Goal: Information Seeking & Learning: Find specific page/section

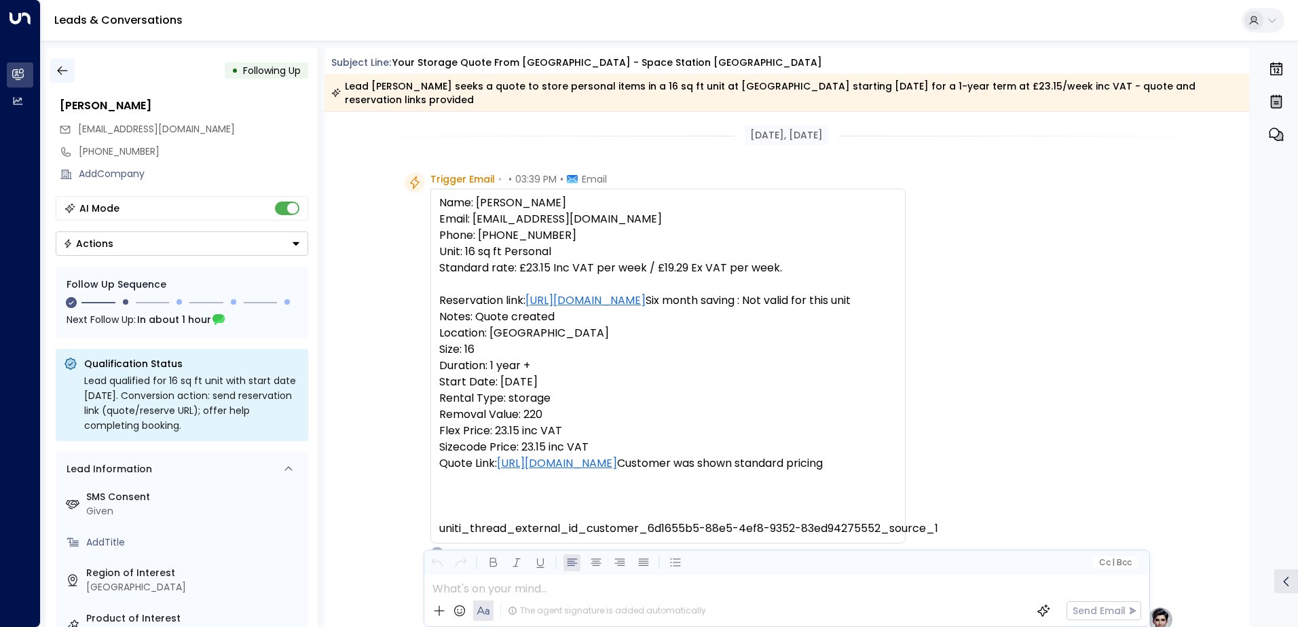
click at [62, 67] on icon "button" at bounding box center [63, 71] width 14 height 14
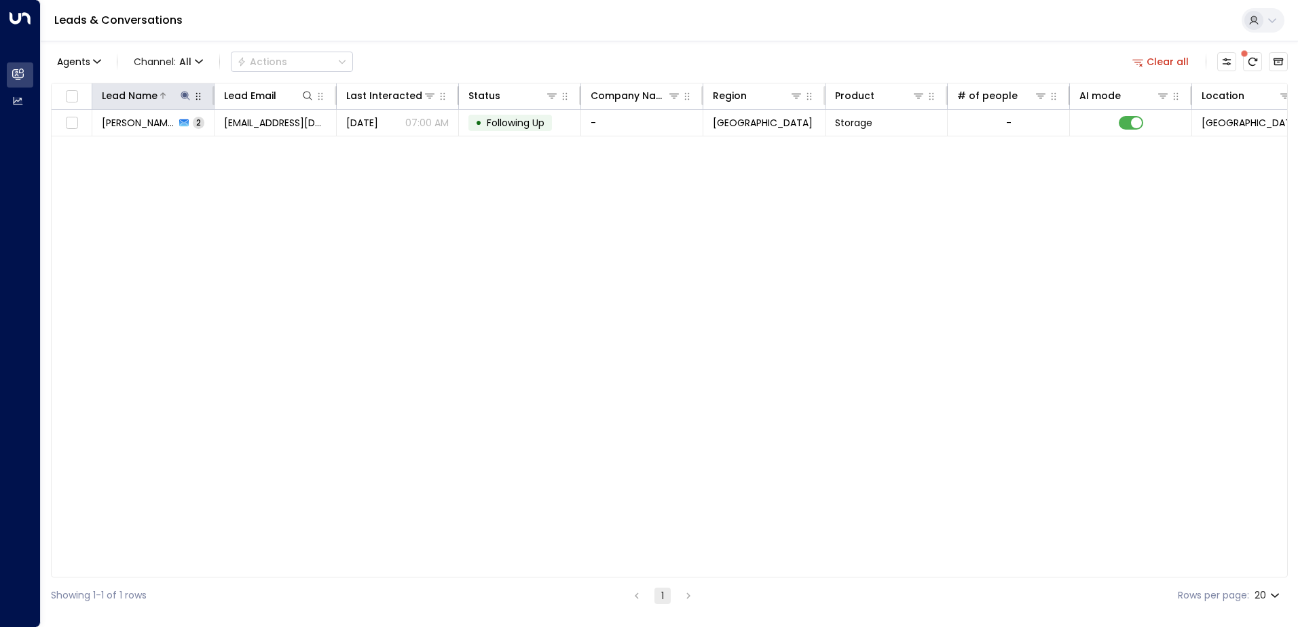
click at [182, 94] on icon at bounding box center [185, 95] width 11 height 11
drag, startPoint x: 185, startPoint y: 149, endPoint x: 91, endPoint y: 148, distance: 93.7
click at [91, 148] on div "**********" at bounding box center [185, 134] width 204 height 57
type input "**********"
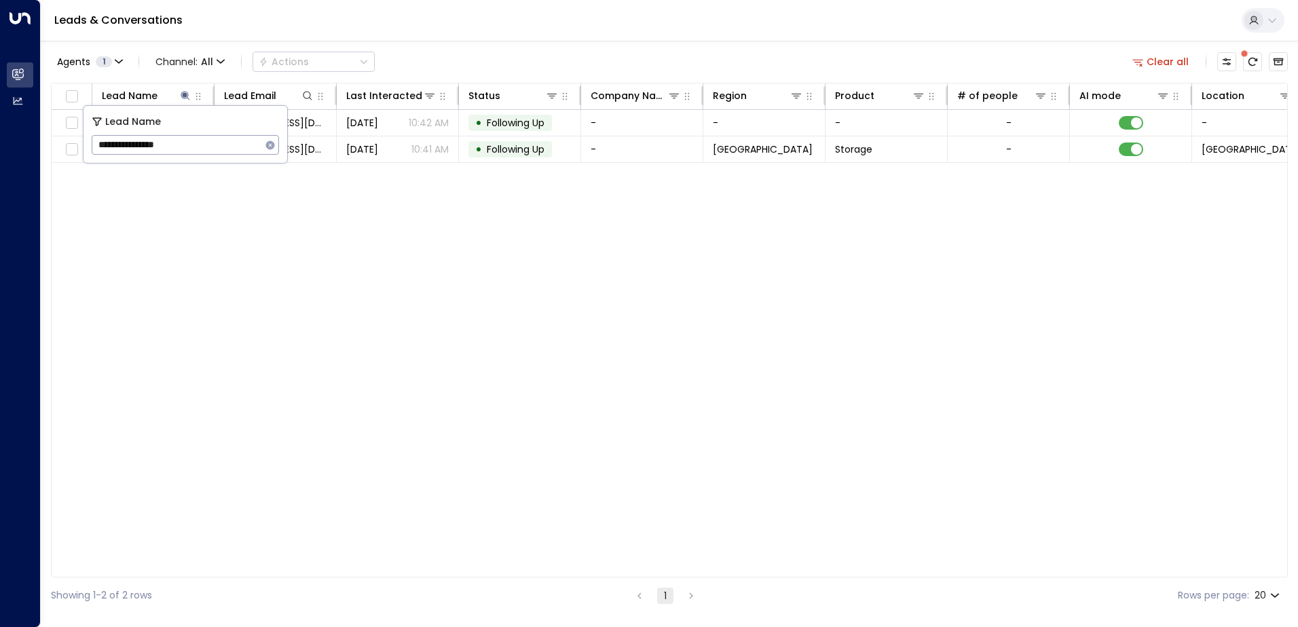
click at [243, 233] on div "Lead Name Lead Email Last Interacted Status Company Name Region Product # of pe…" at bounding box center [669, 330] width 1237 height 495
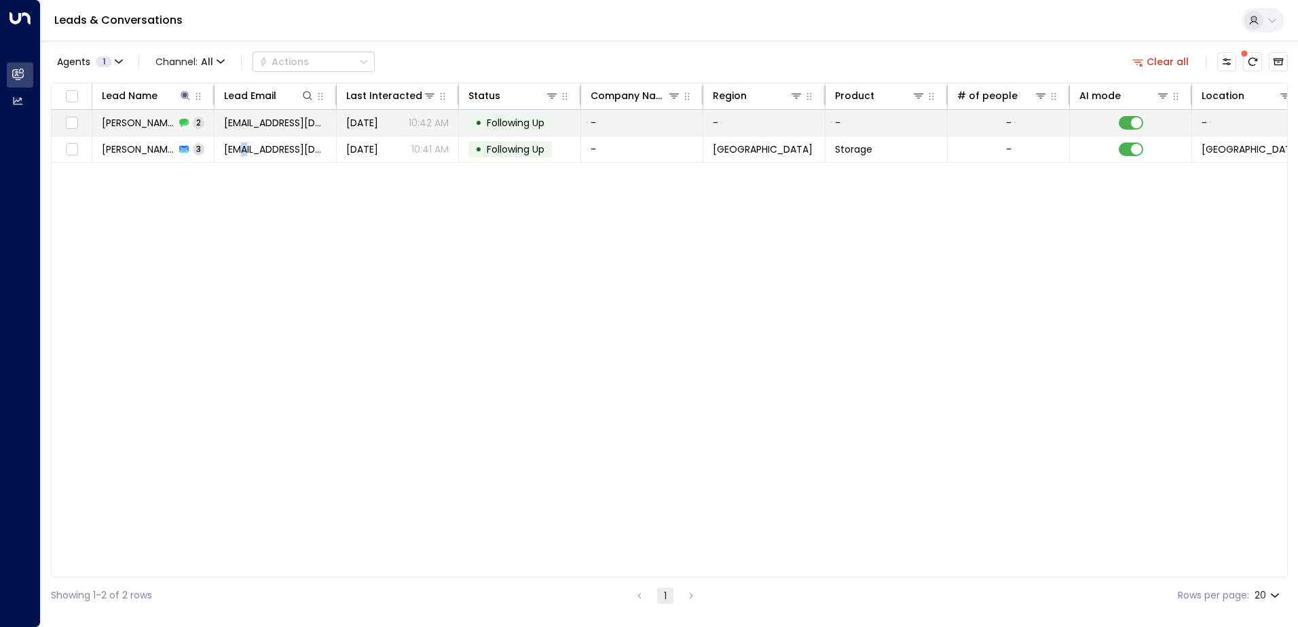
drag, startPoint x: 243, startPoint y: 233, endPoint x: 172, endPoint y: 122, distance: 131.8
click at [172, 122] on span "[PERSON_NAME]" at bounding box center [138, 123] width 73 height 14
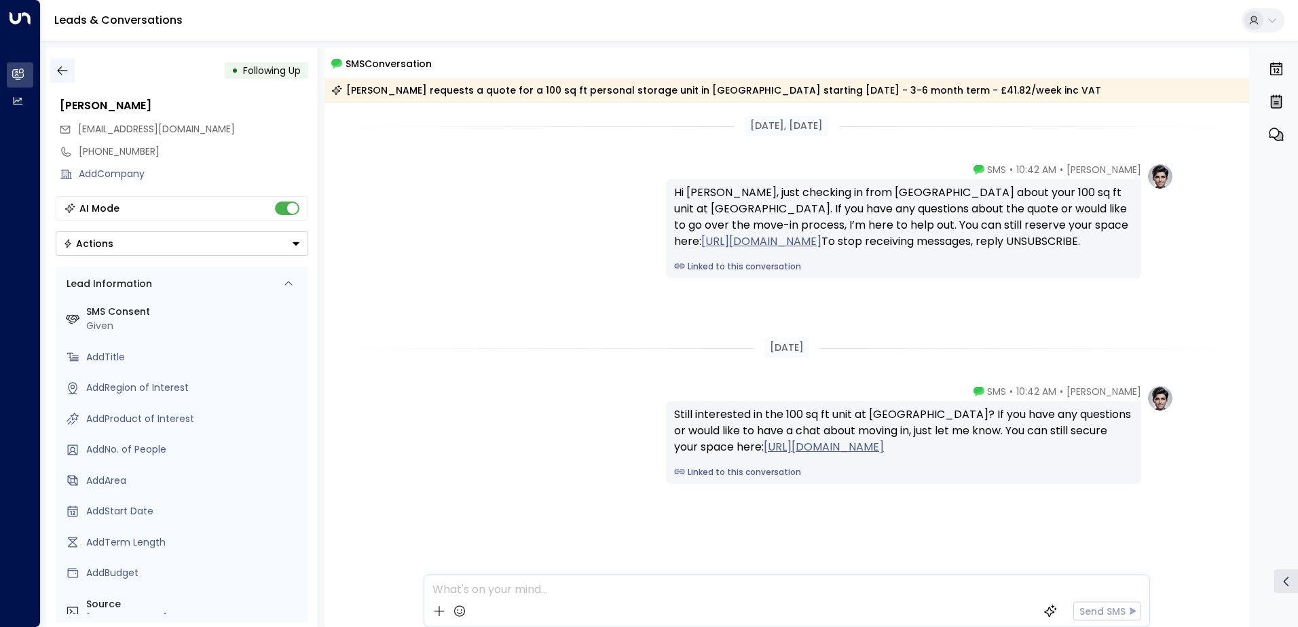
click at [57, 69] on icon "button" at bounding box center [63, 71] width 14 height 14
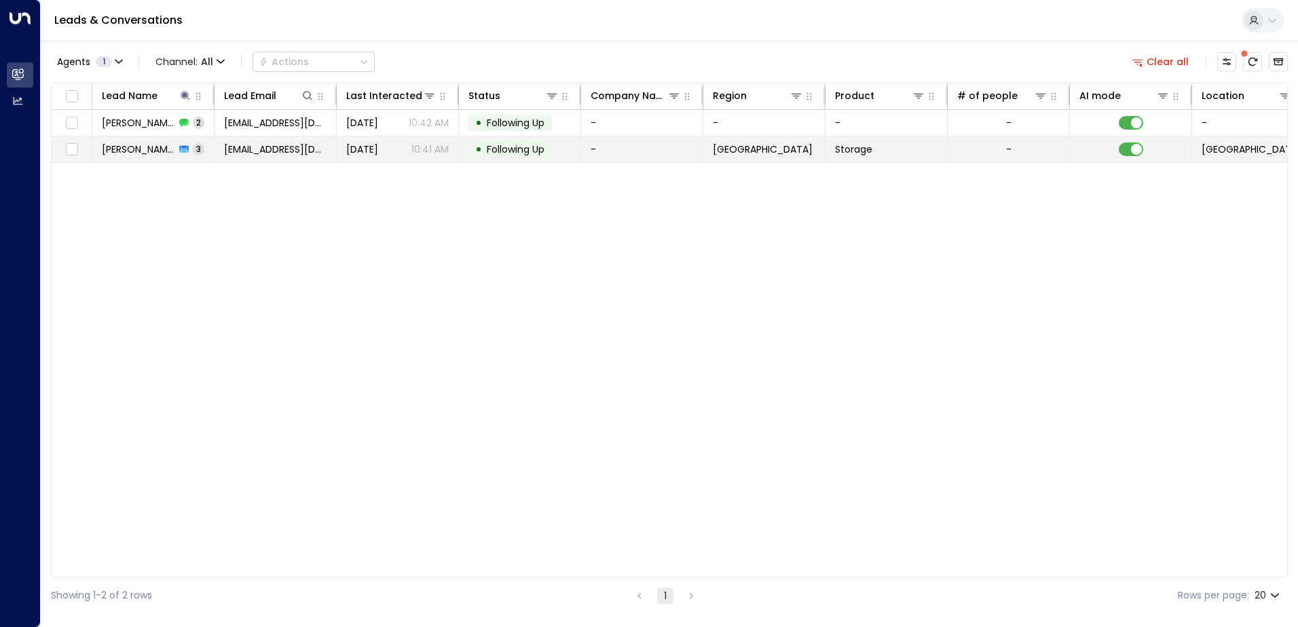
click at [98, 149] on td "[PERSON_NAME] Tebbenham 3" at bounding box center [153, 149] width 122 height 26
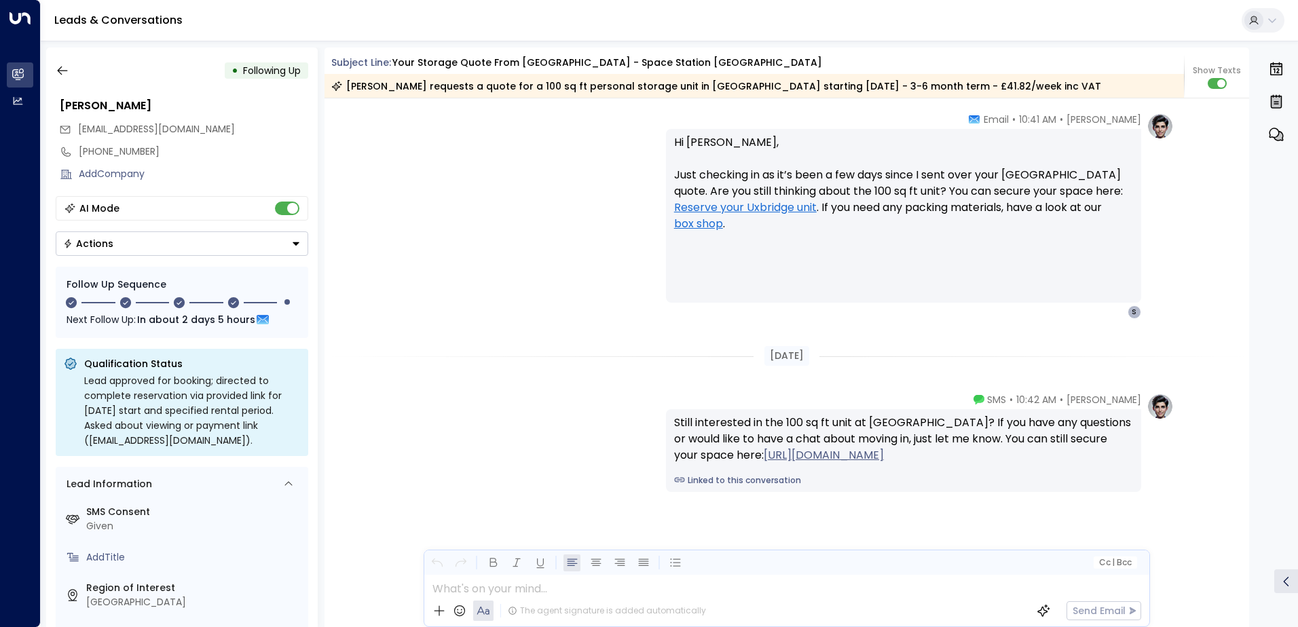
scroll to position [1703, 0]
click at [60, 73] on icon "button" at bounding box center [63, 71] width 14 height 14
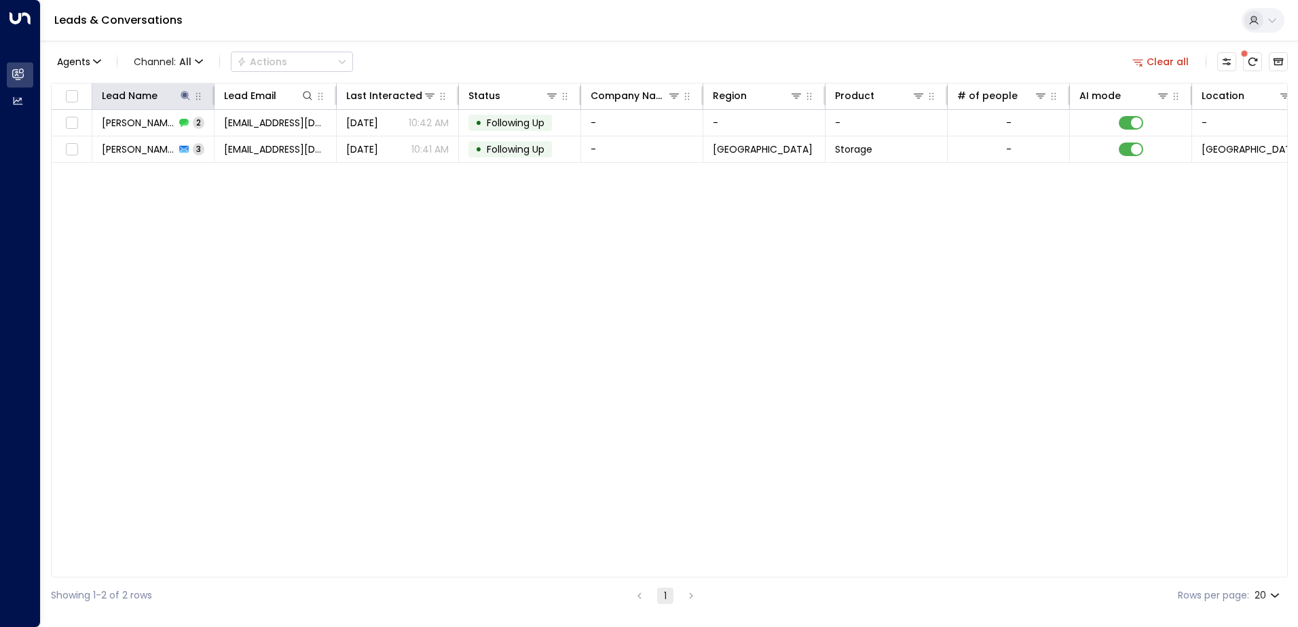
click at [183, 105] on th "Lead Name" at bounding box center [153, 96] width 122 height 26
click at [181, 96] on icon at bounding box center [185, 95] width 11 height 11
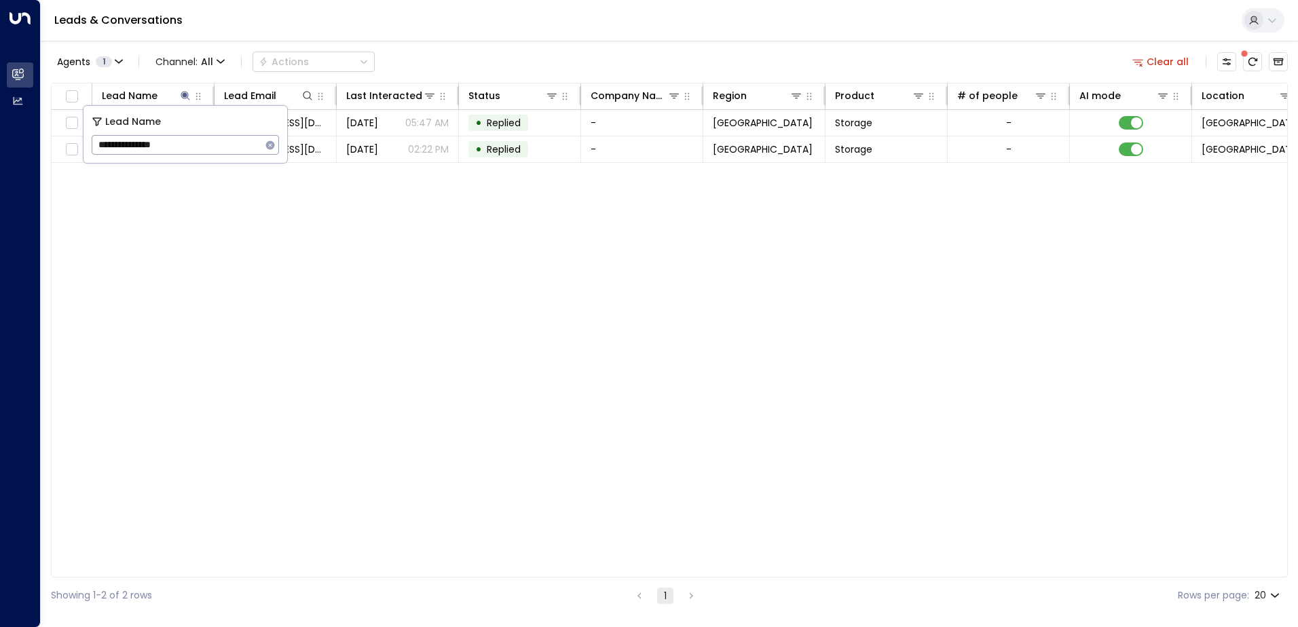
click at [200, 149] on input "**********" at bounding box center [177, 144] width 170 height 25
type input "**********"
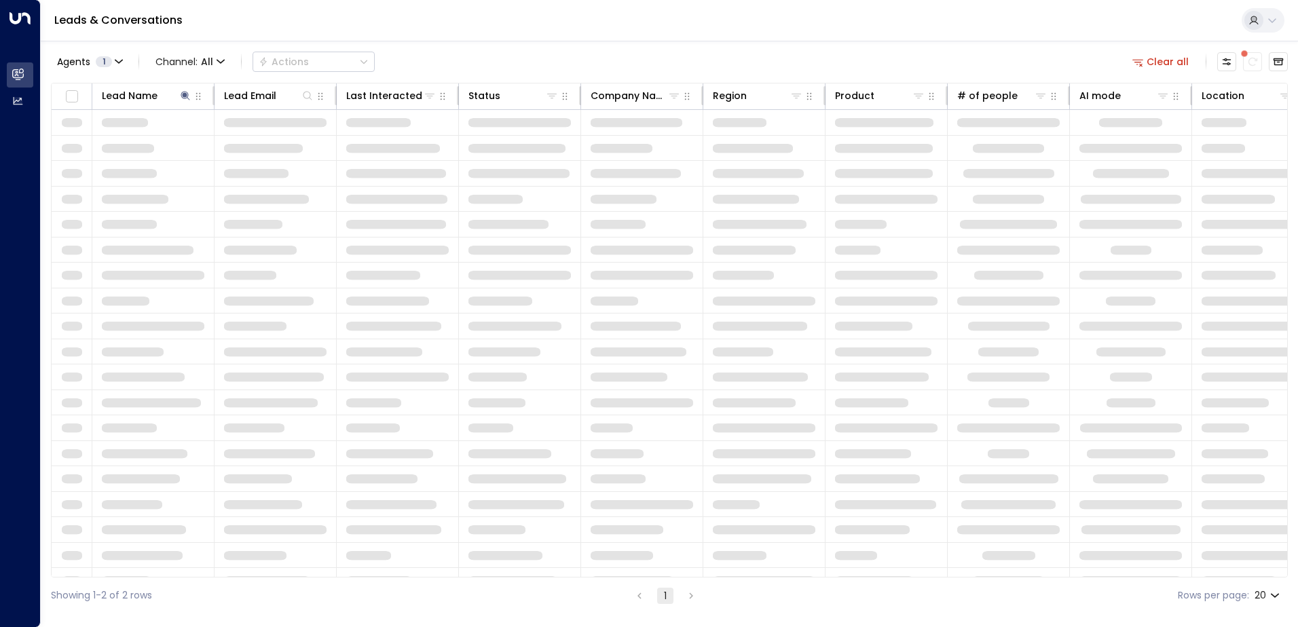
click at [236, 363] on td at bounding box center [276, 351] width 122 height 25
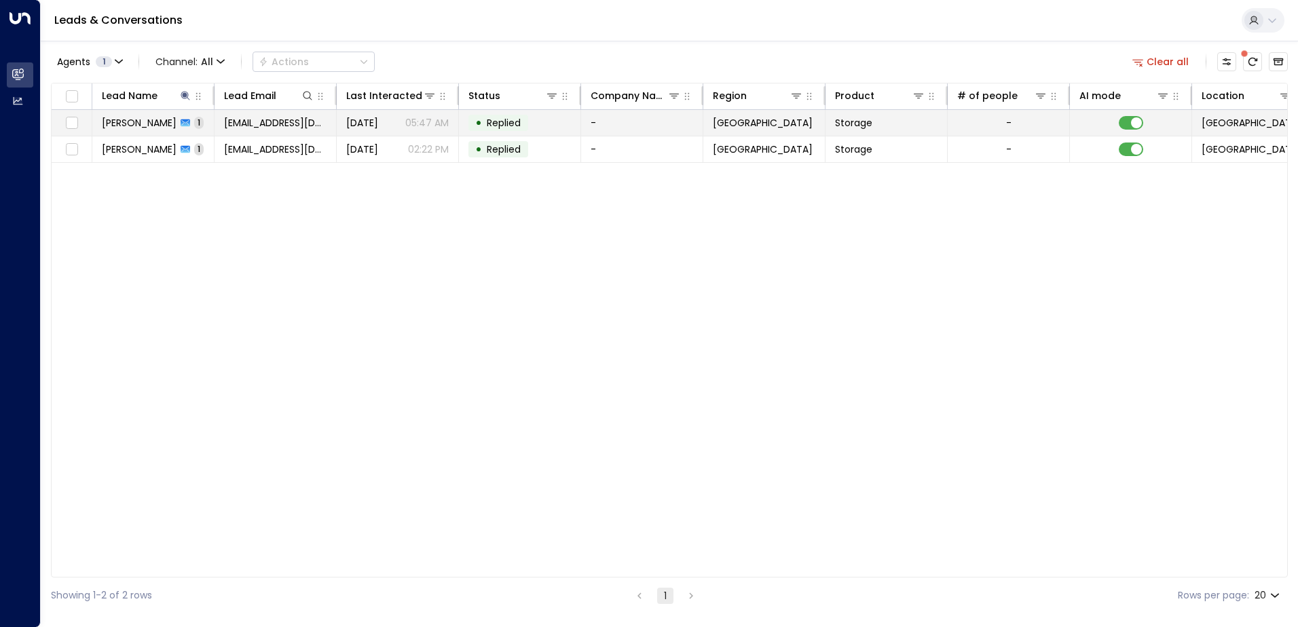
click at [155, 118] on span "[PERSON_NAME]" at bounding box center [139, 123] width 75 height 14
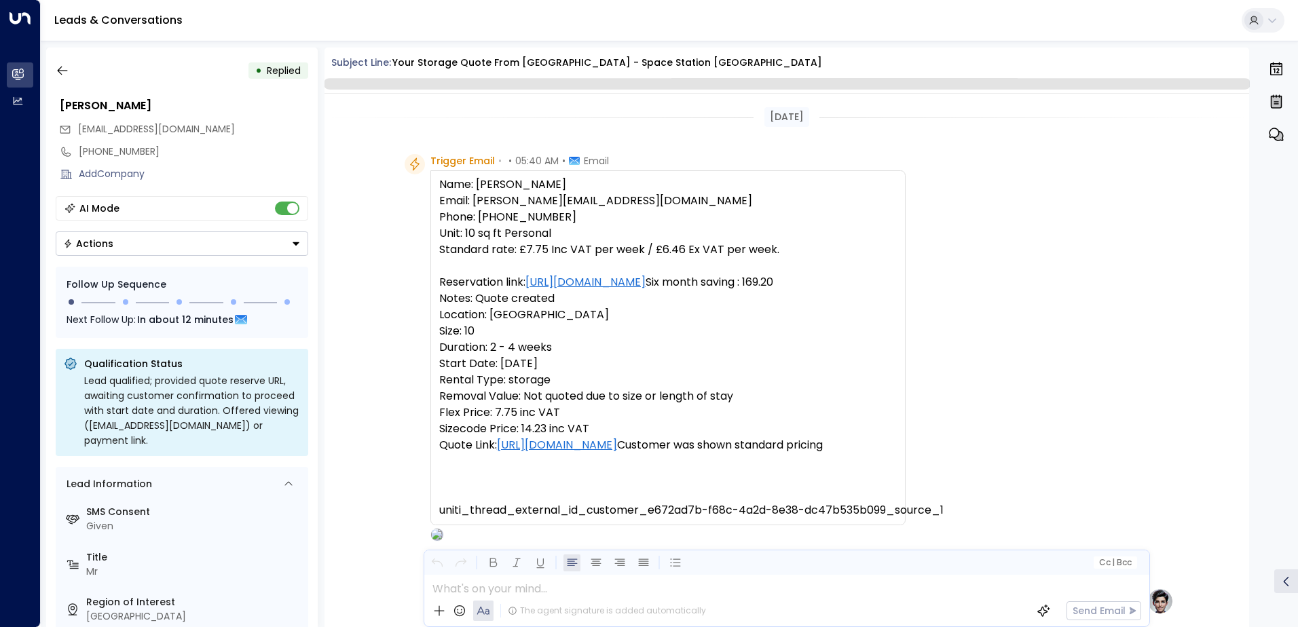
scroll to position [512, 0]
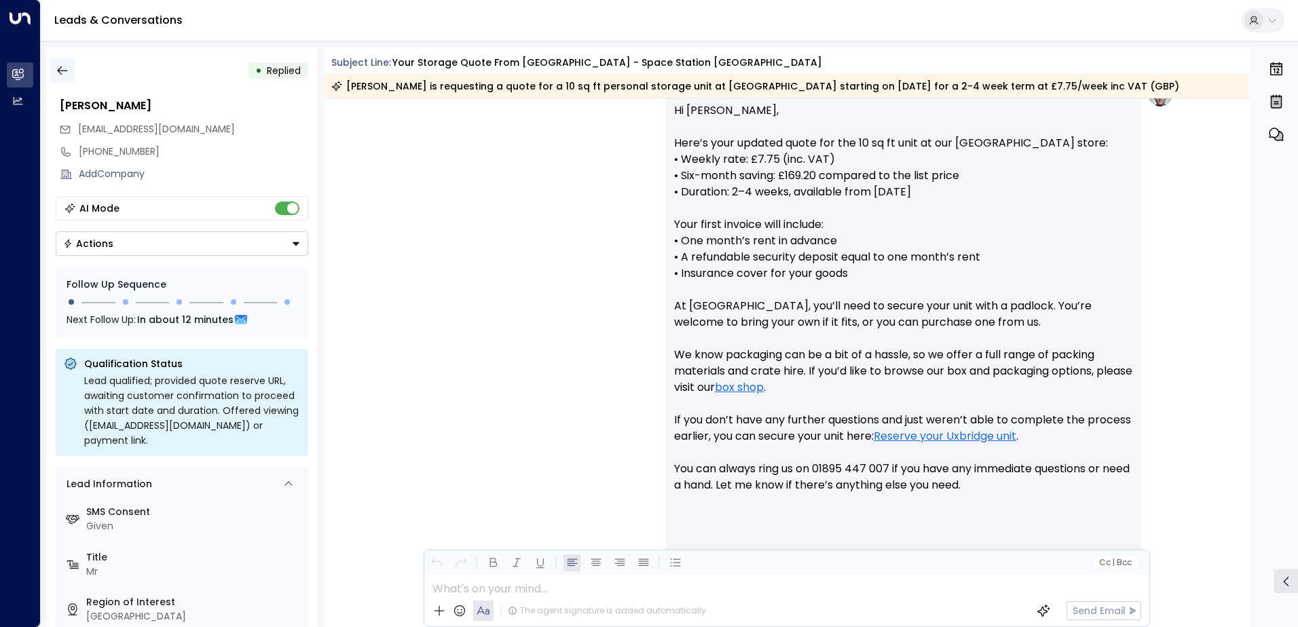
click at [62, 67] on icon "button" at bounding box center [63, 71] width 14 height 14
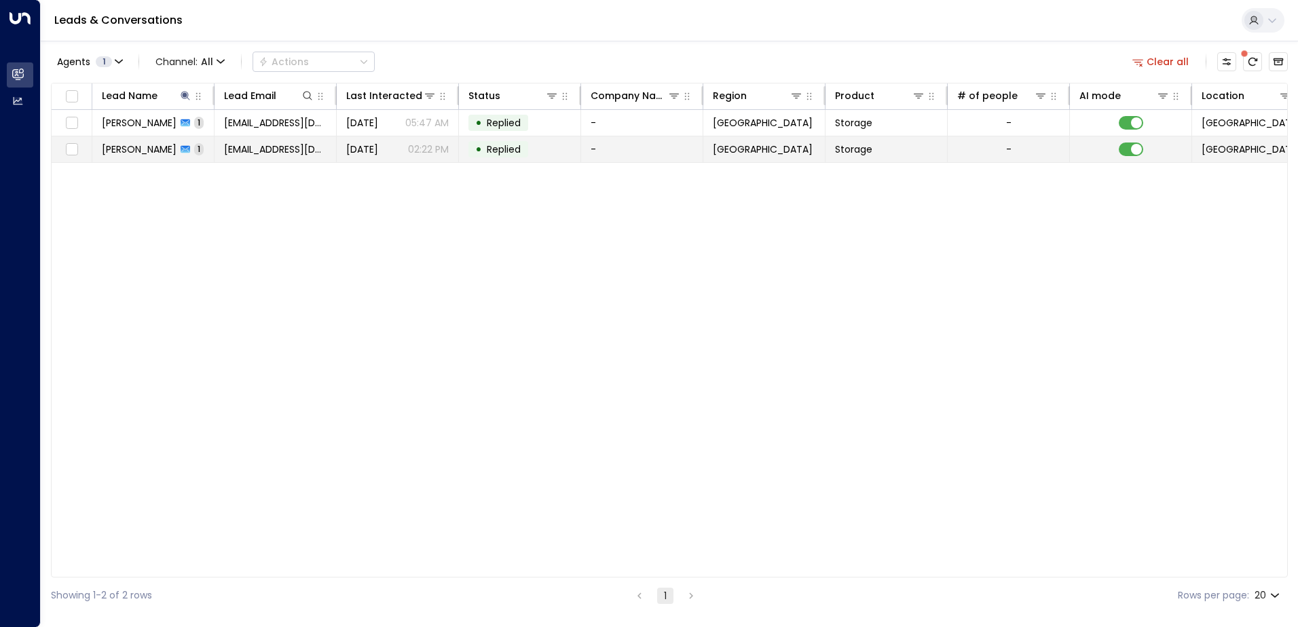
click at [134, 145] on span "[PERSON_NAME]" at bounding box center [139, 150] width 75 height 14
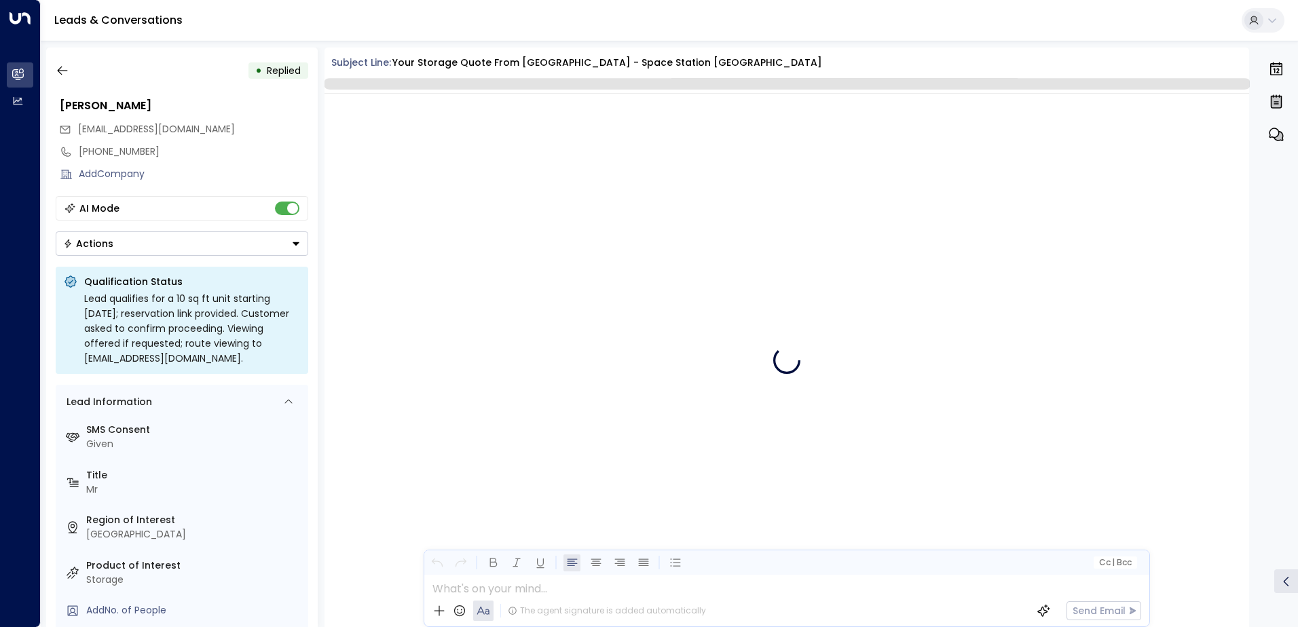
scroll to position [677, 0]
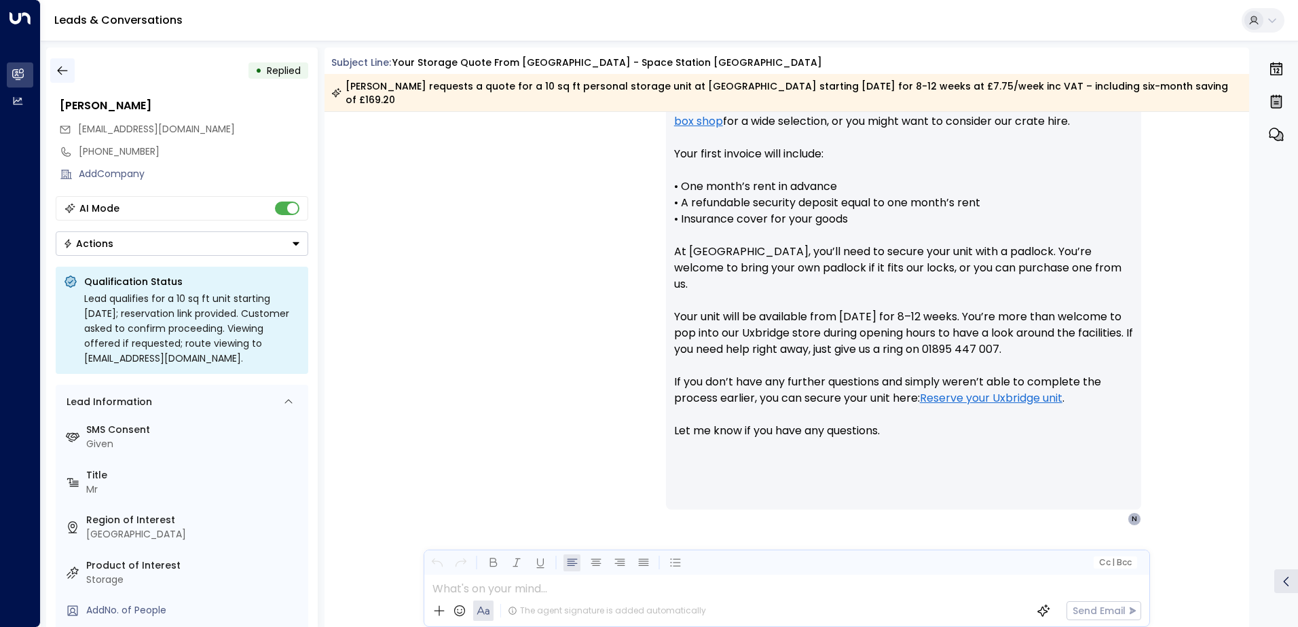
click at [58, 71] on icon "button" at bounding box center [62, 71] width 10 height 9
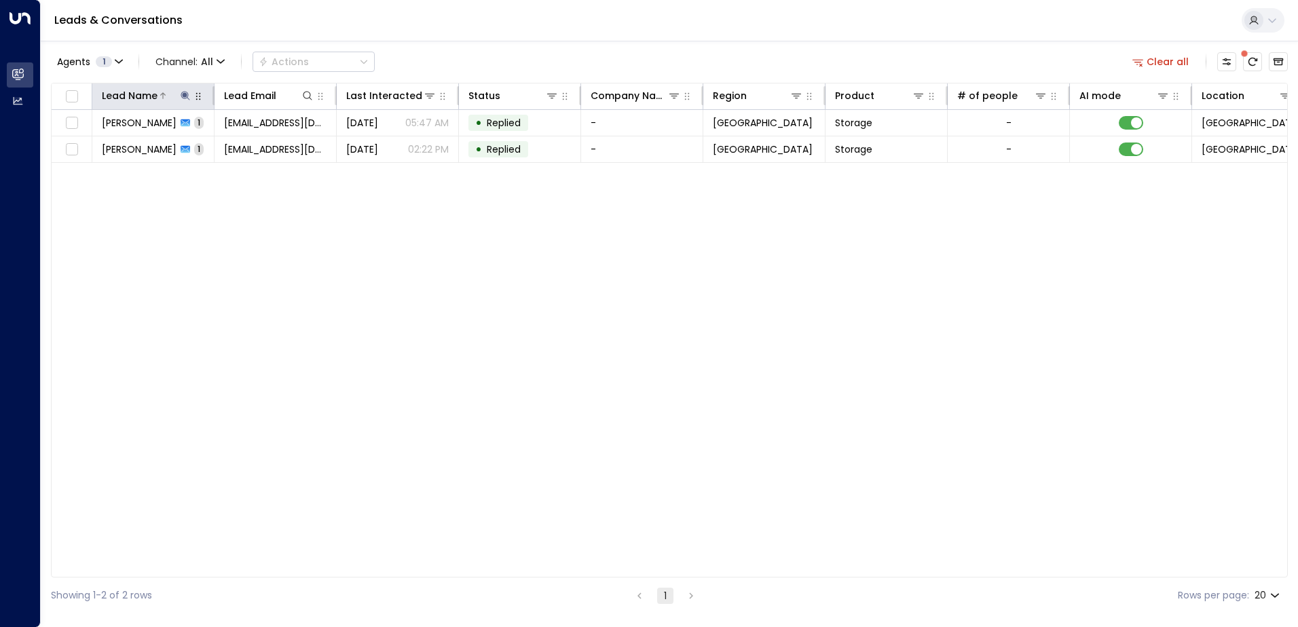
click at [188, 98] on icon at bounding box center [185, 95] width 11 height 11
type input "*********"
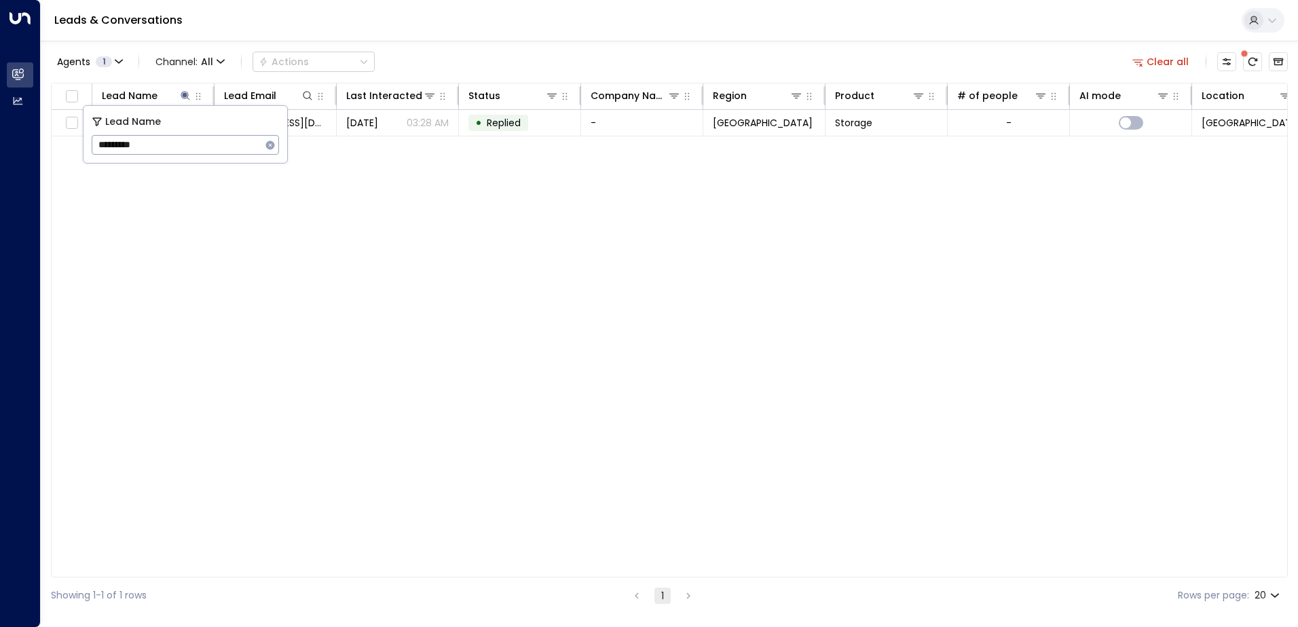
click at [384, 185] on div "Lead Name Lead Email Last Interacted Status Company Name Region Product # of pe…" at bounding box center [669, 330] width 1237 height 495
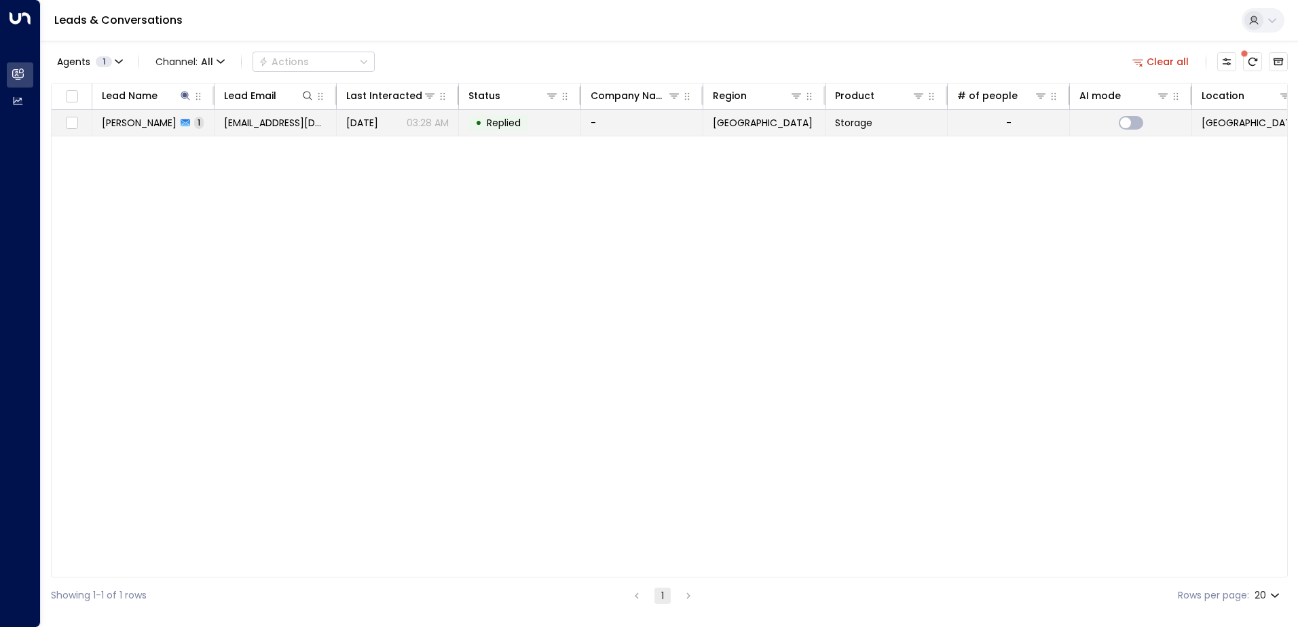
click at [141, 115] on td "[PERSON_NAME] 1" at bounding box center [153, 123] width 122 height 26
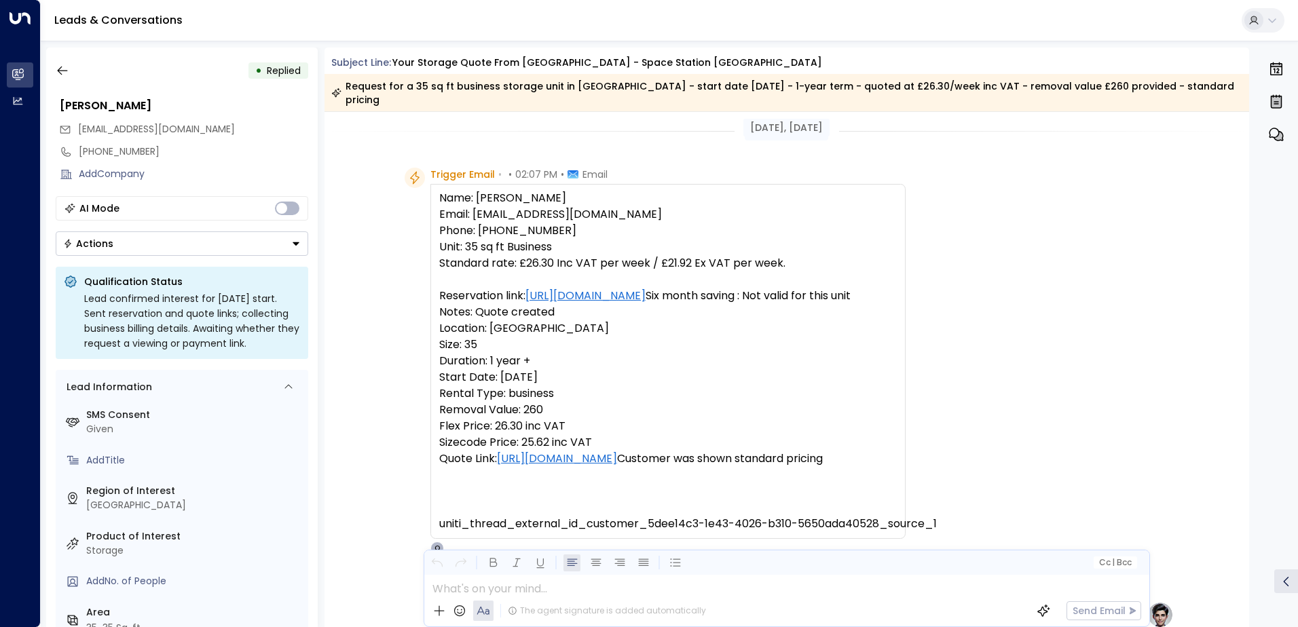
scroll to position [3, 0]
click at [67, 69] on icon "button" at bounding box center [63, 71] width 14 height 14
